Goal: Navigation & Orientation: Find specific page/section

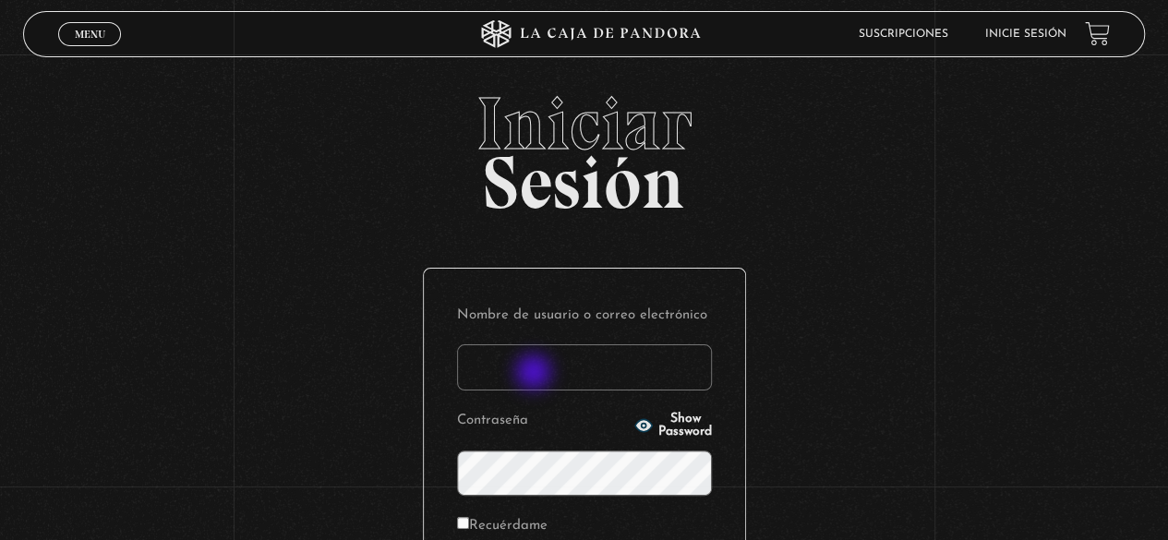
click at [533, 374] on input "Nombre de usuario o correo electrónico" at bounding box center [584, 367] width 255 height 46
type input "cruzlau226@gmail.com"
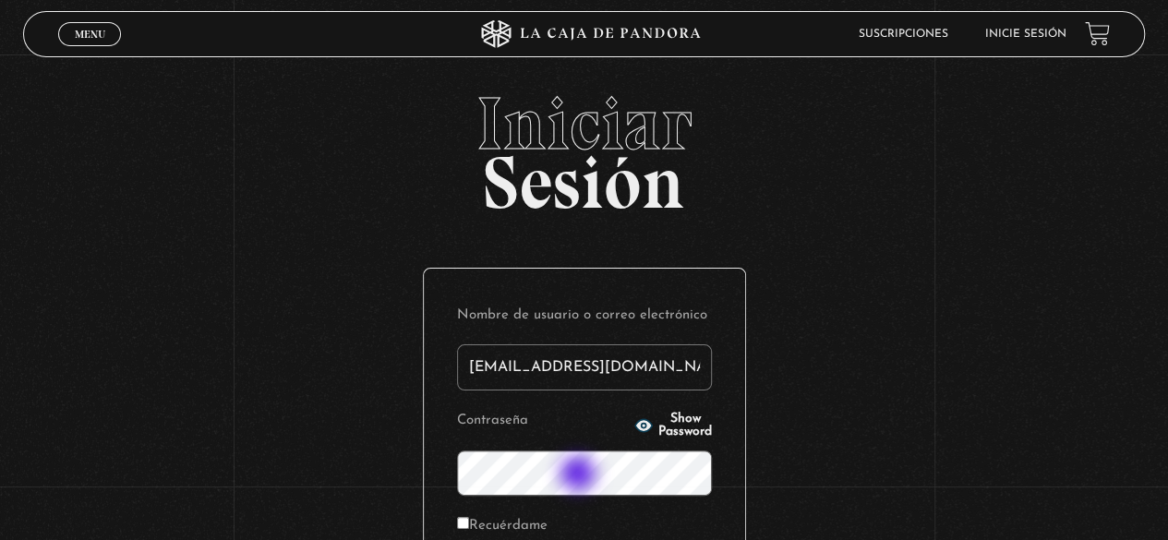
scroll to position [259, 0]
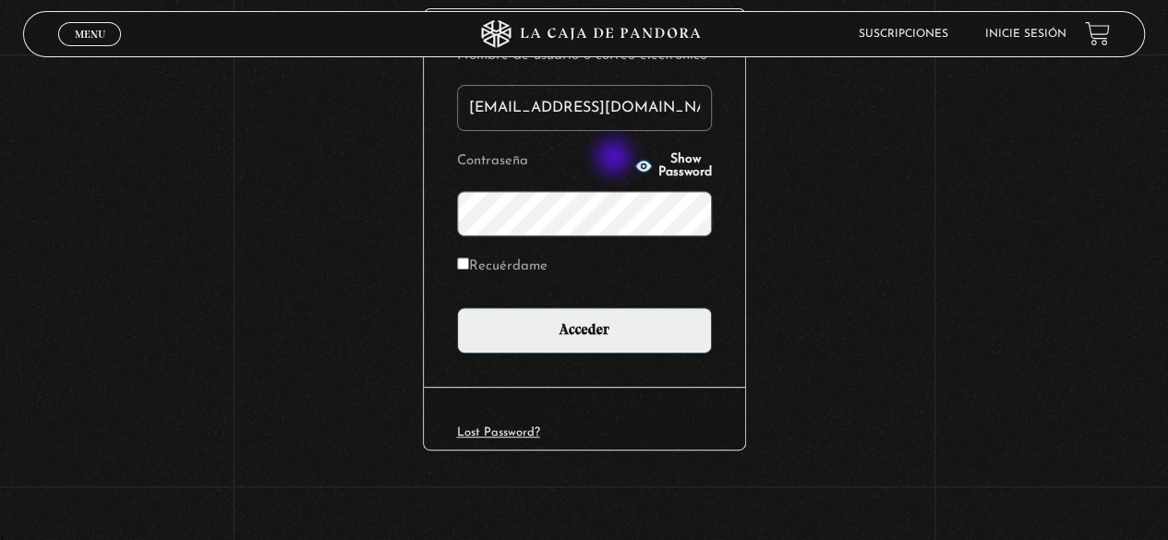
click at [635, 161] on icon "button" at bounding box center [643, 167] width 17 height 12
click at [469, 263] on input "Recuérdame" at bounding box center [463, 264] width 12 height 12
checkbox input "true"
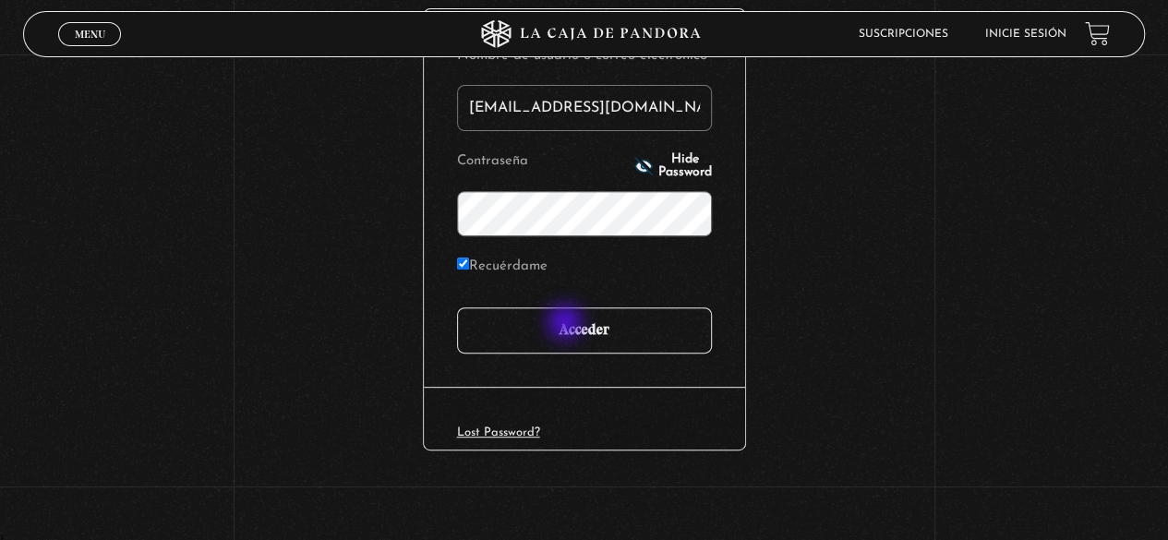
click at [567, 324] on input "Acceder" at bounding box center [584, 330] width 255 height 46
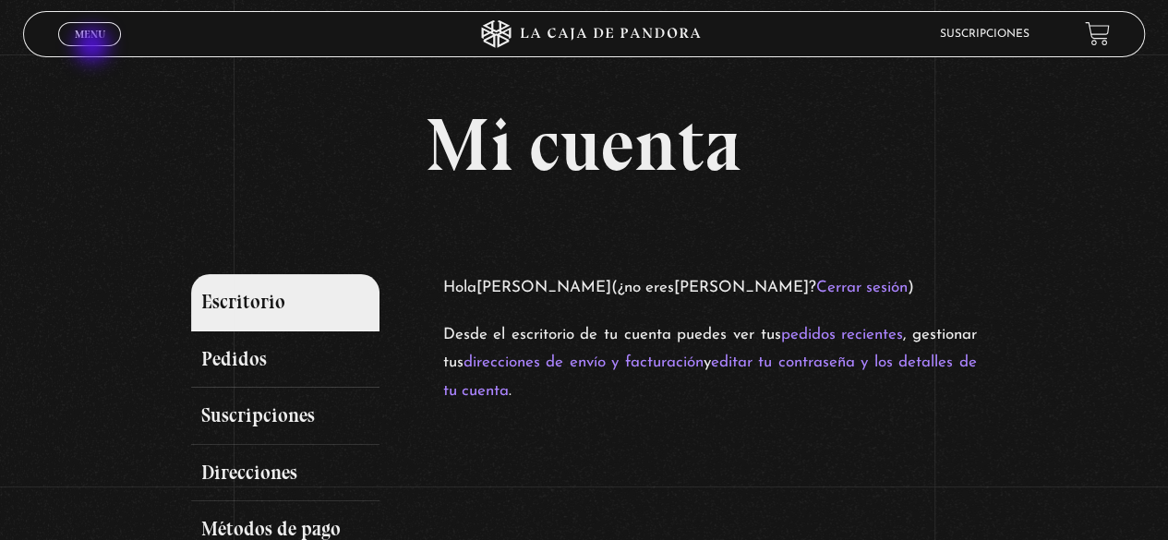
click at [94, 42] on link "Menu Cerrar" at bounding box center [89, 34] width 63 height 24
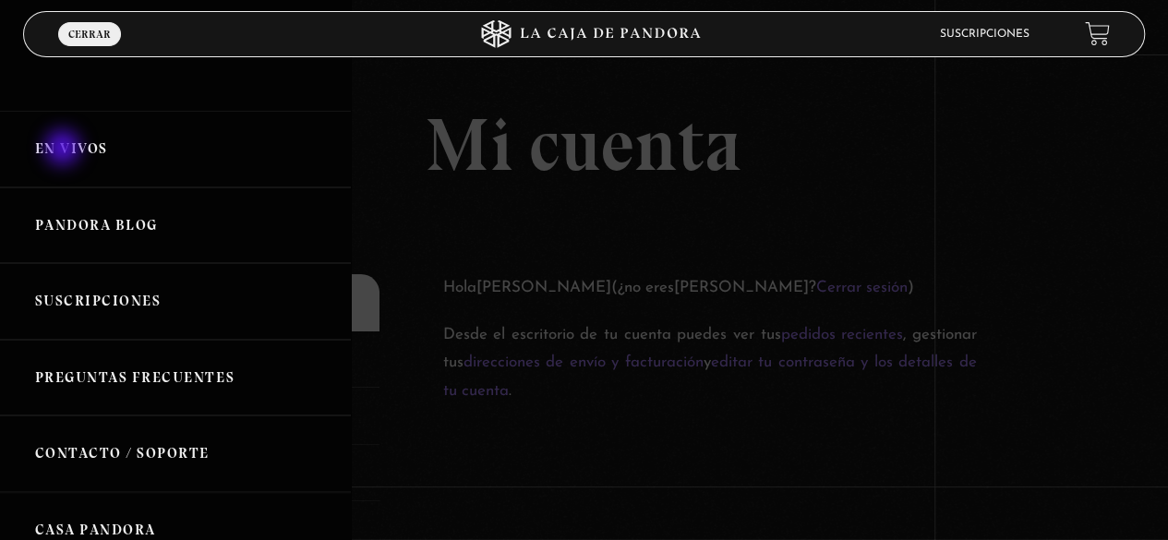
click at [65, 150] on link "En vivos" at bounding box center [175, 149] width 351 height 77
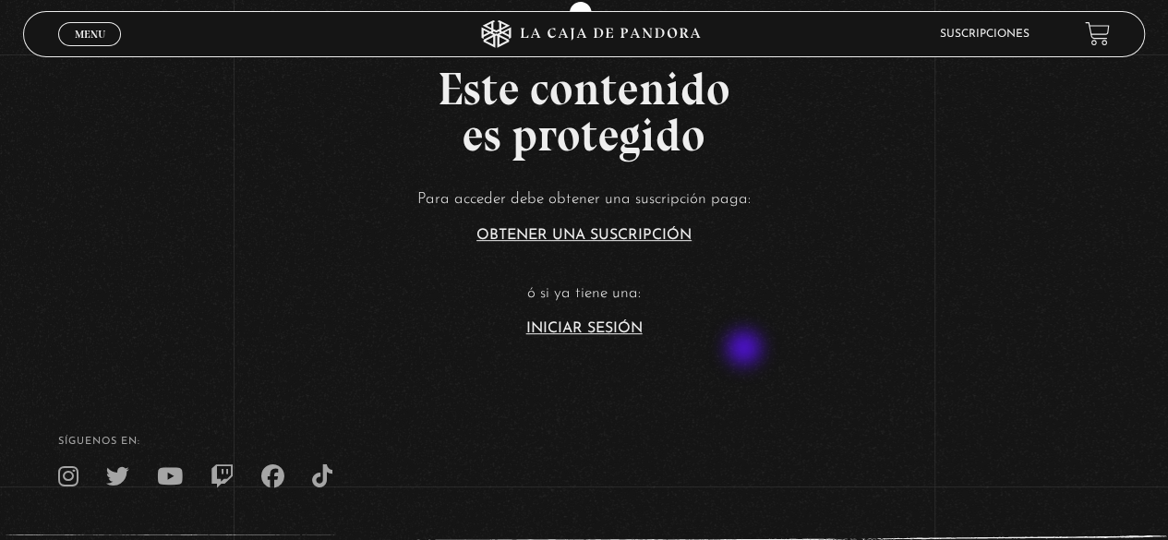
scroll to position [369, 0]
